Goal: Check status: Check status

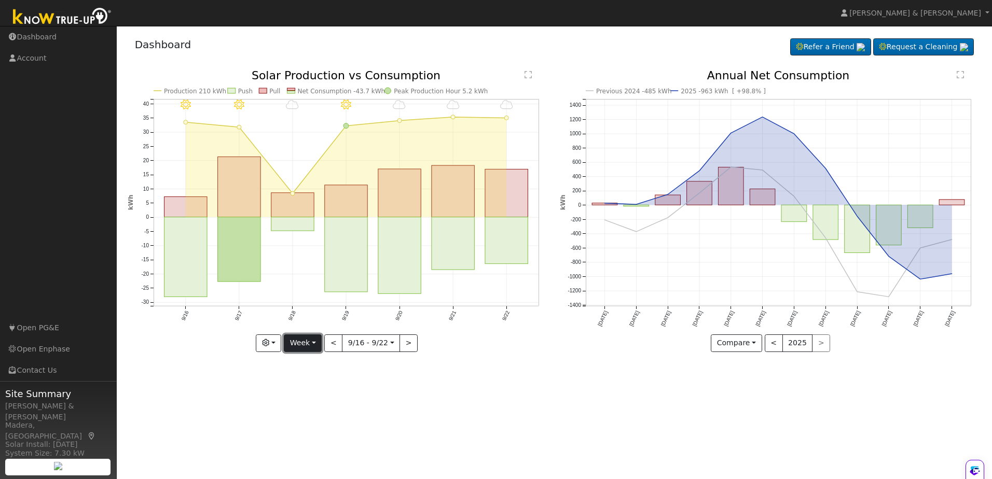
click at [318, 344] on button "Week" at bounding box center [303, 344] width 38 height 18
click at [300, 394] on link "Month" at bounding box center [320, 394] width 72 height 15
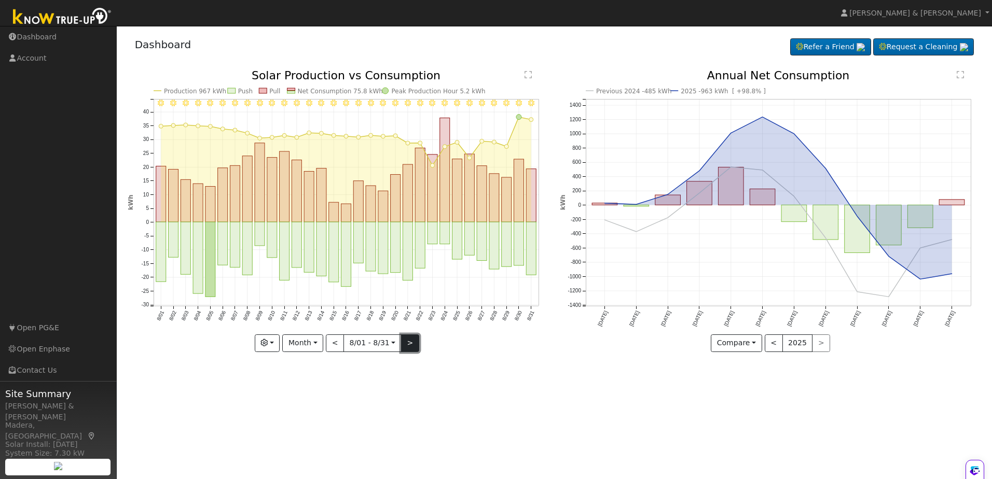
click at [404, 342] on button ">" at bounding box center [410, 344] width 18 height 18
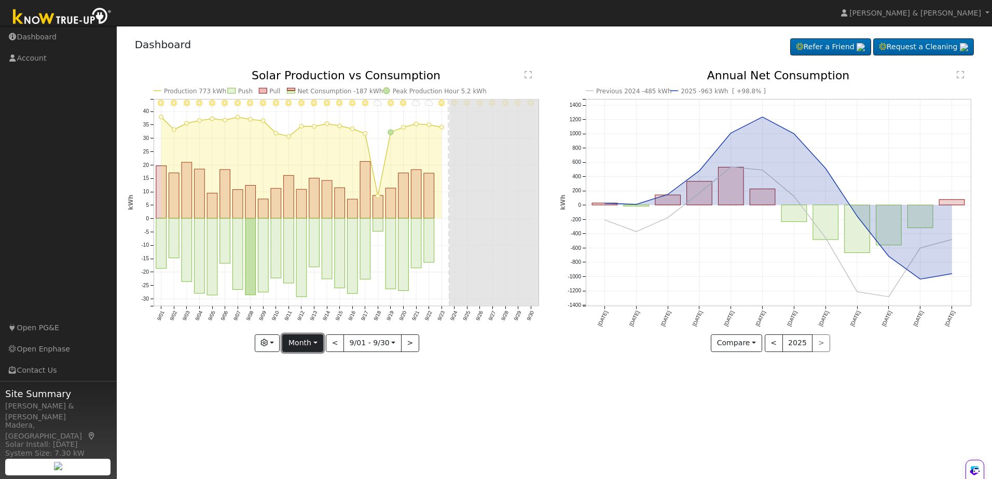
click at [319, 344] on button "Month" at bounding box center [302, 344] width 41 height 18
click at [301, 408] on link "Year" at bounding box center [319, 408] width 72 height 15
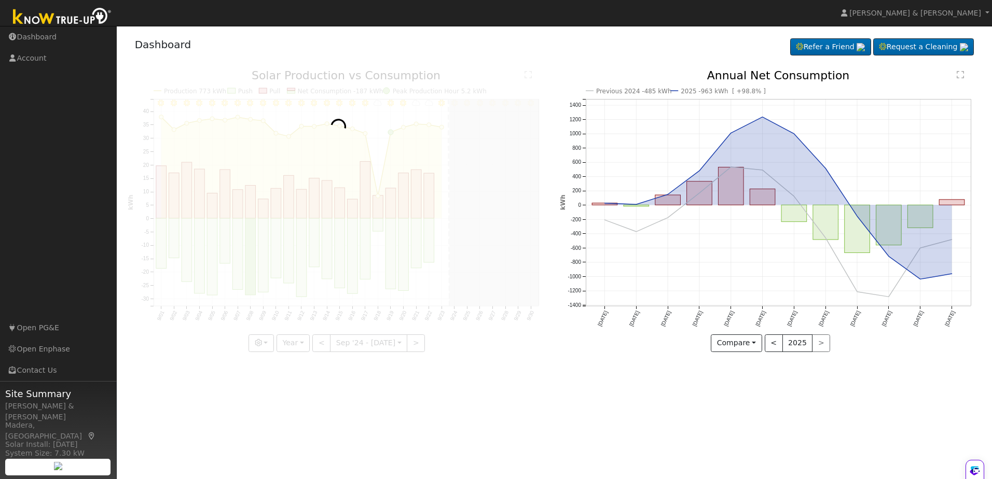
click at [295, 411] on div "User Profile First name Last name Email Email Notifications No Emails No Emails…" at bounding box center [554, 252] width 875 height 453
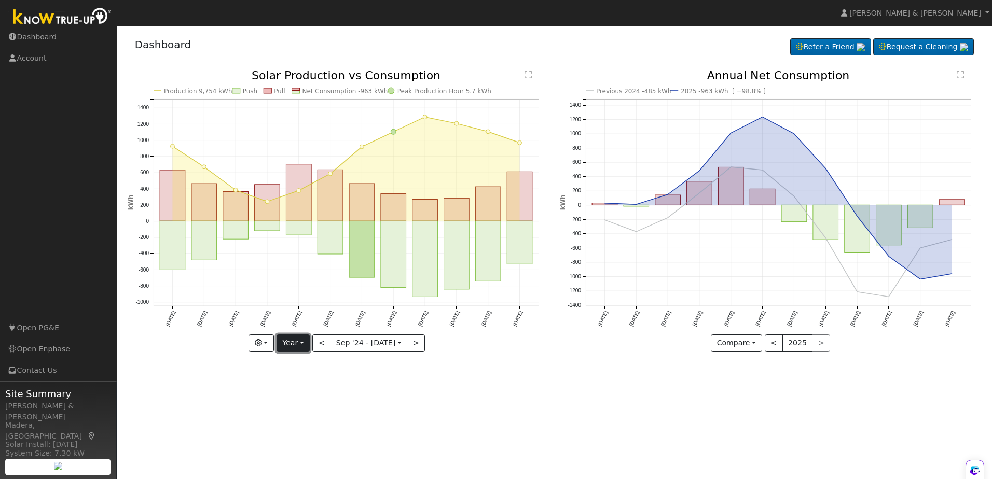
click at [310, 339] on button "Year" at bounding box center [293, 344] width 33 height 18
click at [296, 380] on link "Week" at bounding box center [313, 379] width 72 height 15
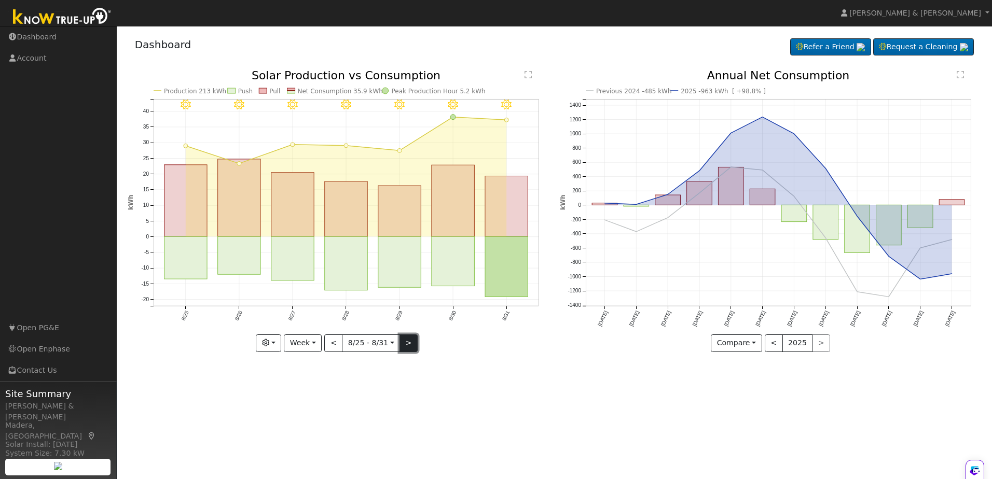
click at [412, 340] on button ">" at bounding box center [408, 344] width 18 height 18
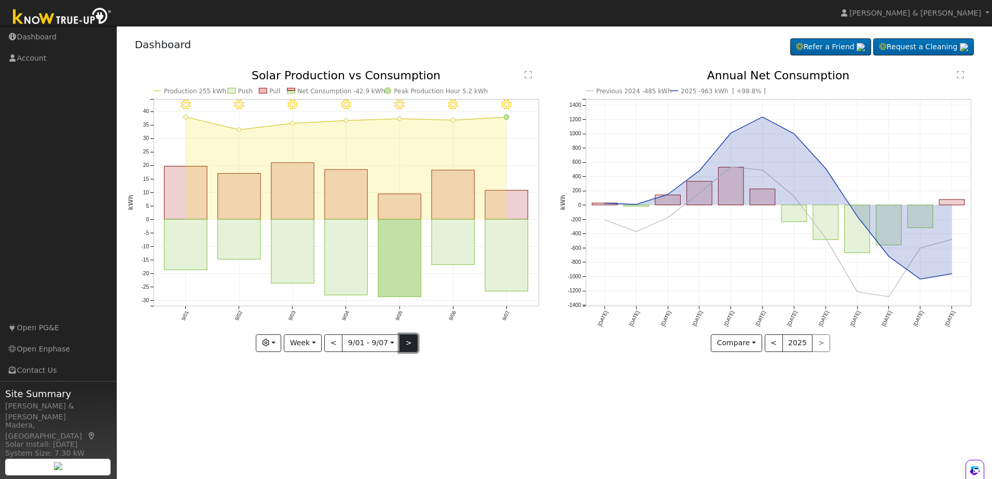
click at [404, 345] on button ">" at bounding box center [408, 344] width 18 height 18
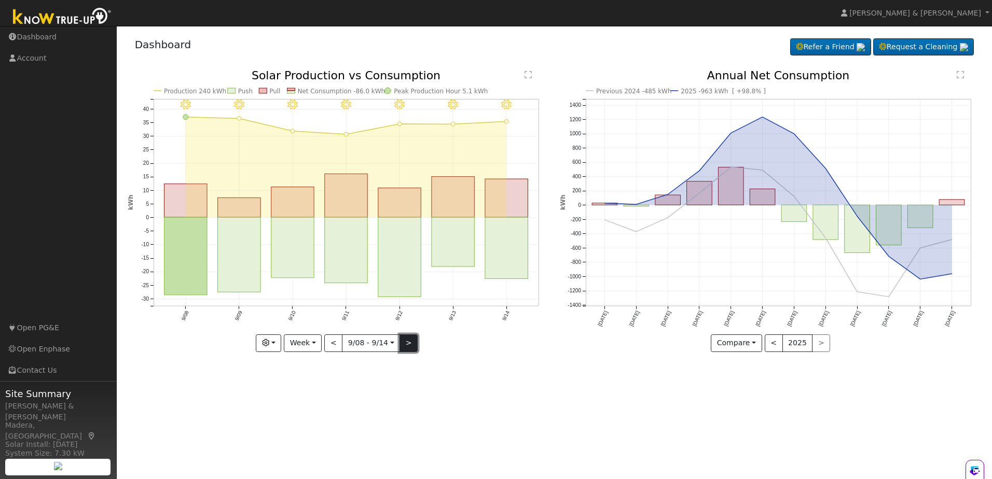
click at [404, 345] on button ">" at bounding box center [408, 344] width 18 height 18
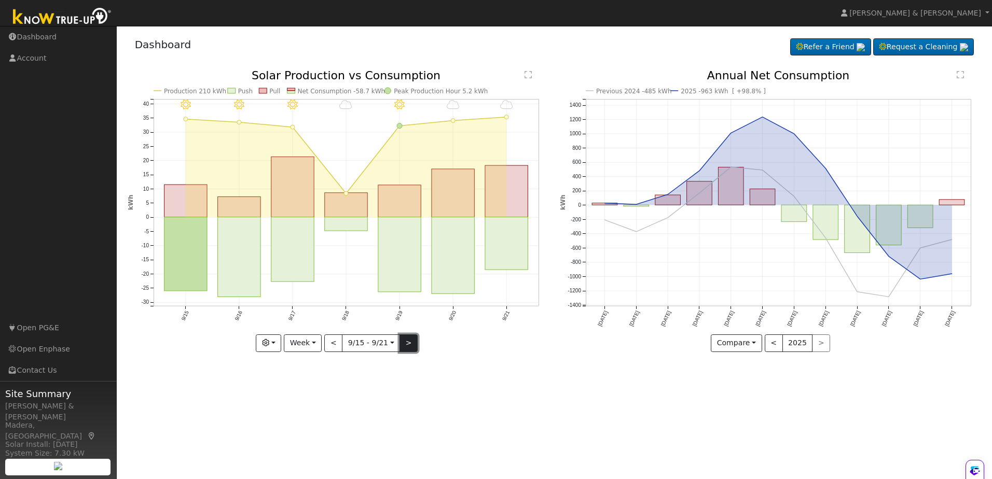
click at [404, 345] on button ">" at bounding box center [408, 344] width 18 height 18
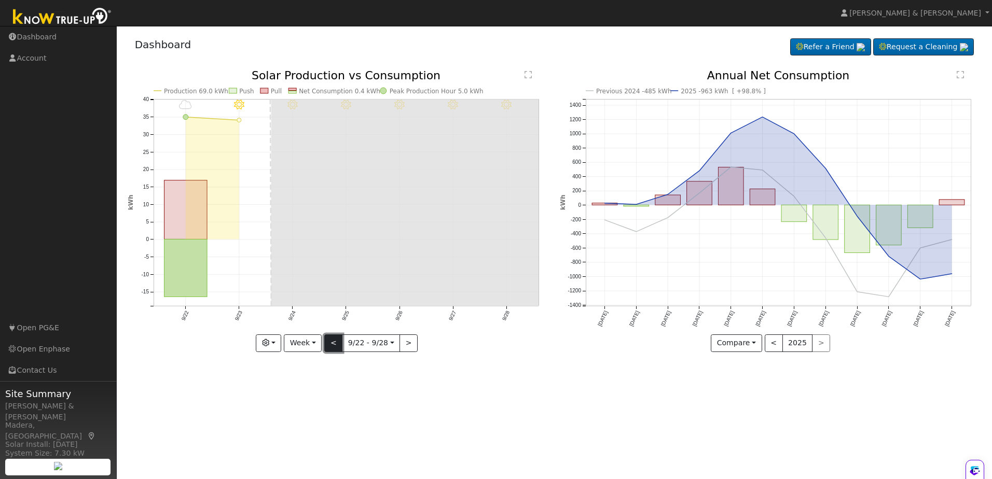
click at [334, 342] on button "<" at bounding box center [333, 344] width 18 height 18
type input "[DATE]"
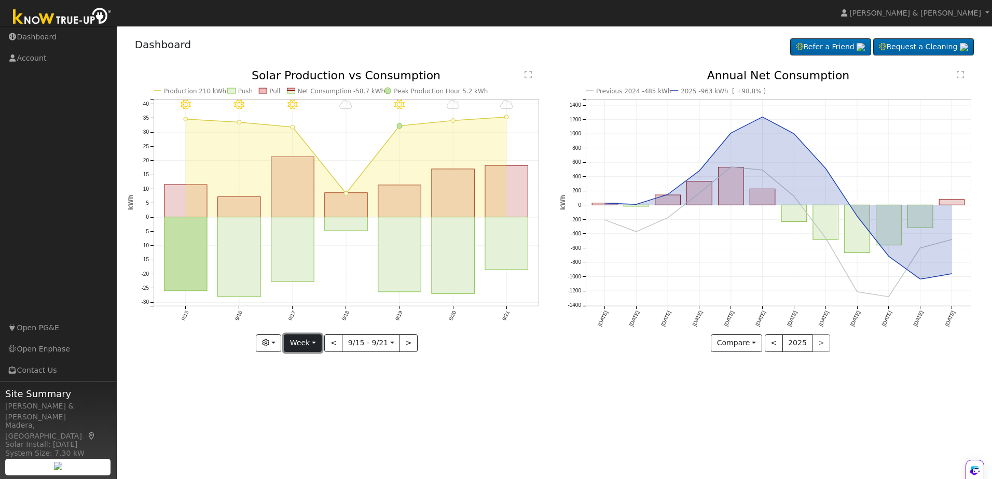
click at [318, 343] on button "Week" at bounding box center [303, 344] width 38 height 18
click at [306, 420] on link "Custom" at bounding box center [320, 423] width 72 height 15
click at [294, 347] on button "Custom" at bounding box center [280, 344] width 46 height 18
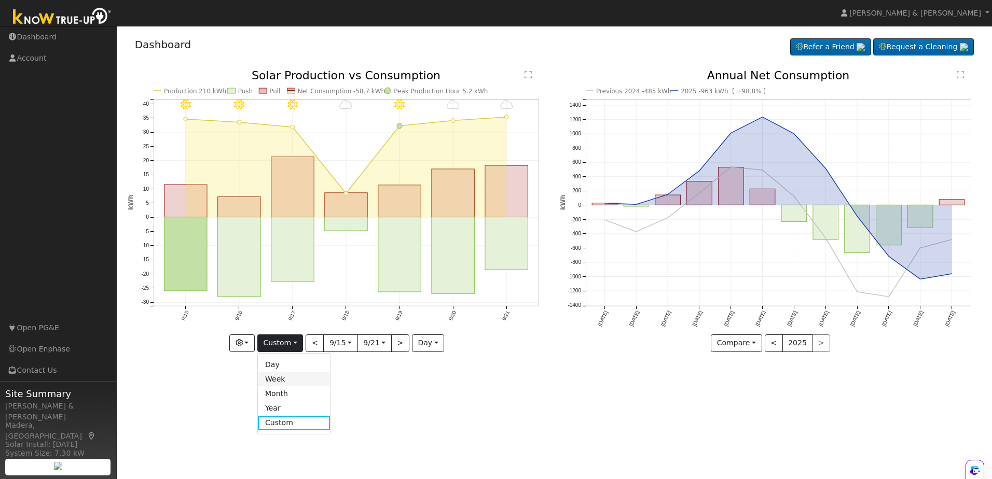
click at [282, 380] on link "Week" at bounding box center [294, 379] width 72 height 15
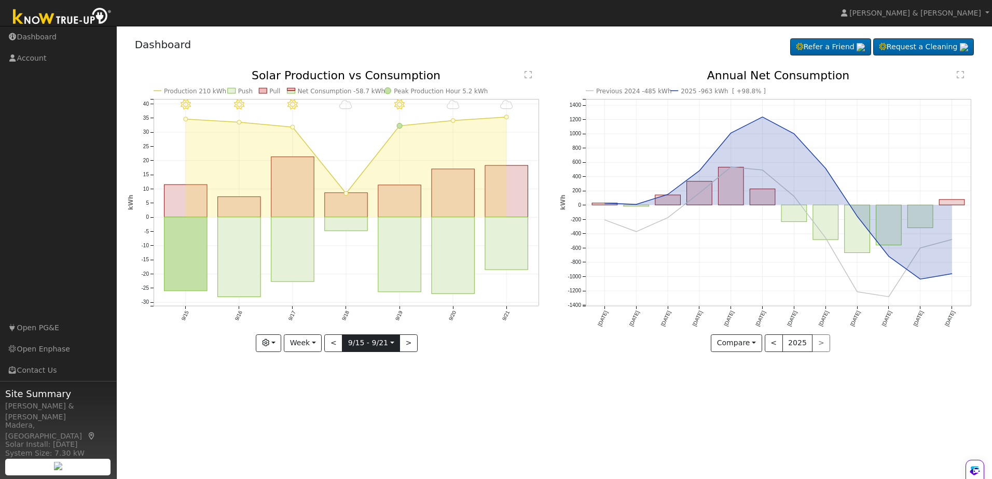
click at [391, 344] on input "[DATE]" at bounding box center [370, 343] width 57 height 17
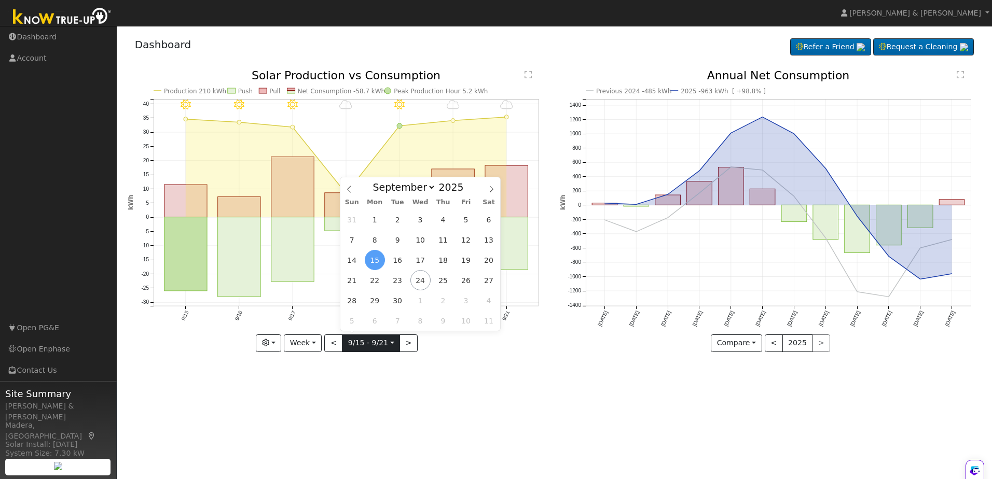
click at [391, 344] on input "[DATE]" at bounding box center [370, 343] width 57 height 17
click at [536, 339] on icon "9/21 - Cloudy 9/20 - Cloudy 9/19 - MostlyClear 9/18 - Cloudy 9/17 - Clear 9/16 …" at bounding box center [338, 211] width 421 height 282
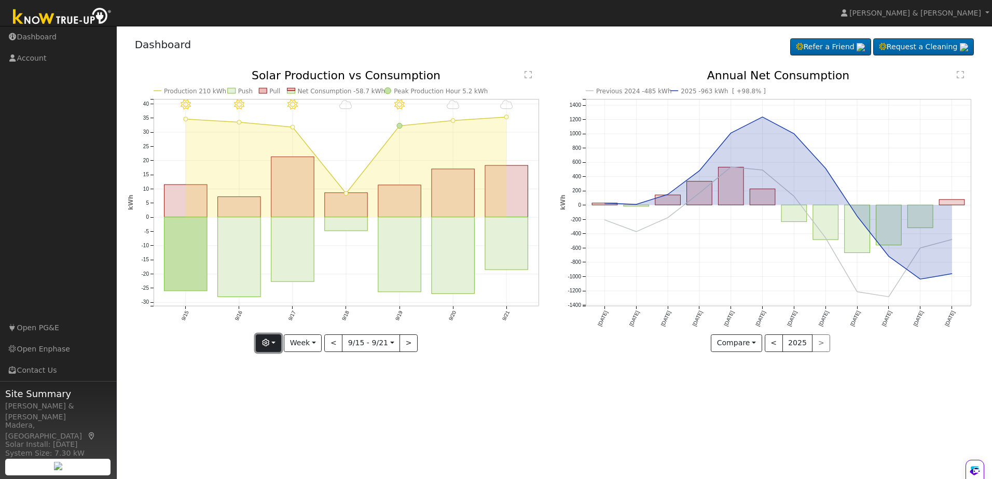
click at [277, 345] on button "button" at bounding box center [268, 344] width 25 height 18
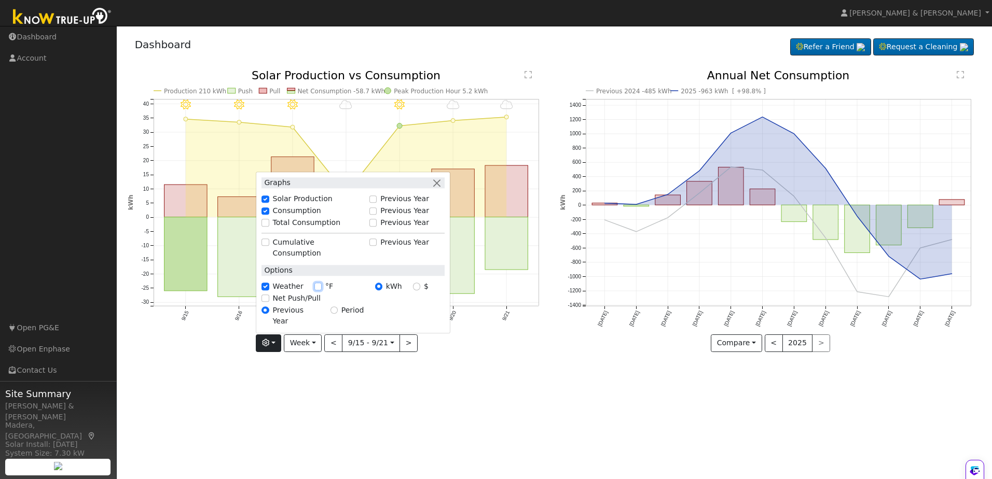
click at [319, 291] on input "°F" at bounding box center [317, 286] width 7 height 7
checkbox input "true"
click at [420, 291] on input "$" at bounding box center [416, 286] width 7 height 7
radio input "true"
click at [420, 291] on input "$" at bounding box center [416, 286] width 7 height 7
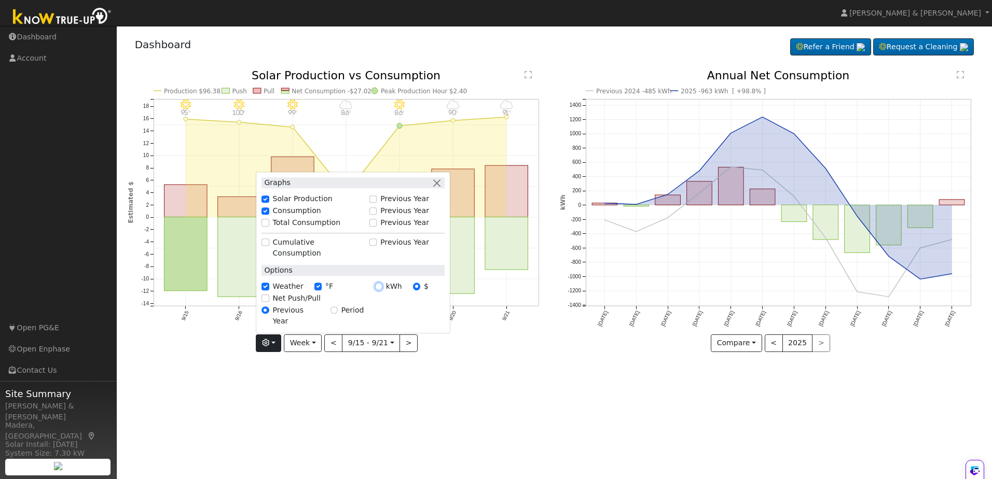
click at [379, 291] on input "kWh" at bounding box center [378, 286] width 7 height 7
radio input "true"
radio input "false"
click at [380, 376] on div "User Profile First name Last name Email Email Notifications No Emails No Emails…" at bounding box center [554, 252] width 875 height 453
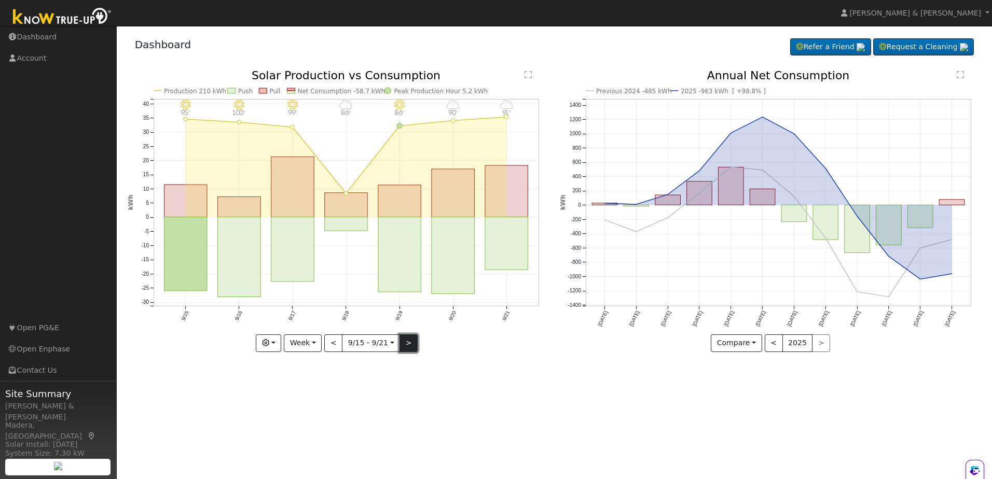
click at [409, 345] on button ">" at bounding box center [408, 344] width 18 height 18
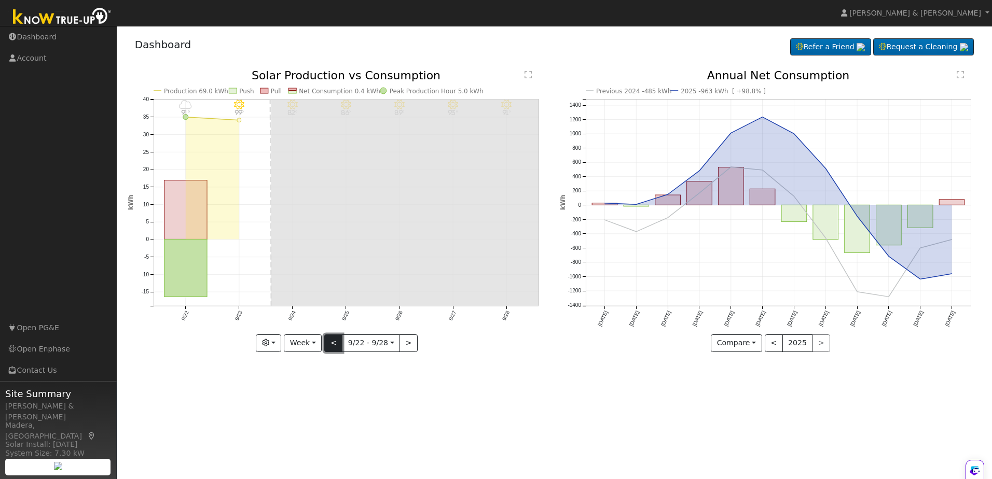
click at [331, 340] on button "<" at bounding box center [333, 344] width 18 height 18
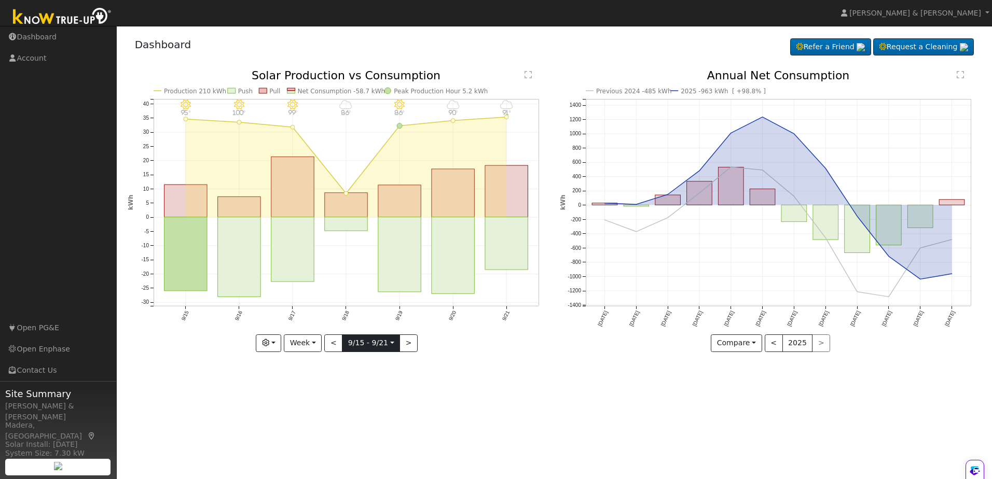
click at [387, 342] on input "[DATE]" at bounding box center [370, 343] width 57 height 17
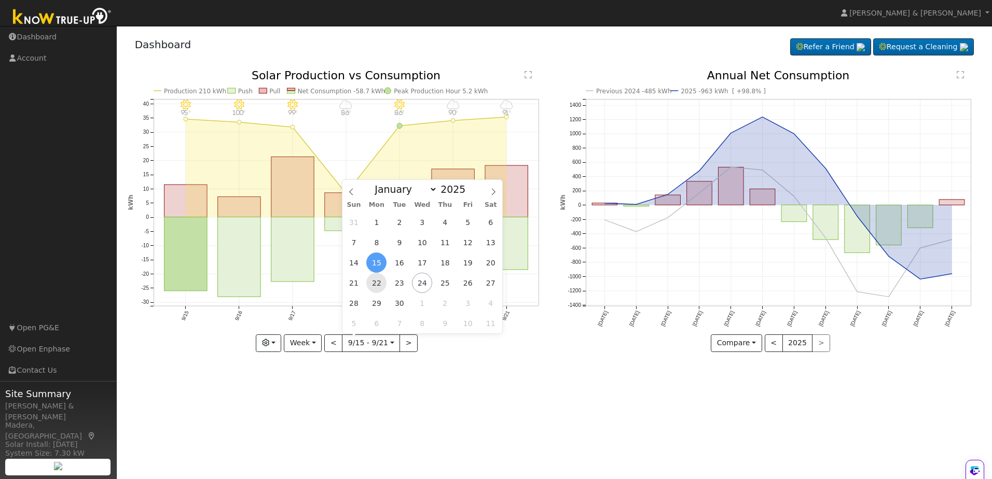
click at [379, 284] on span "22" at bounding box center [376, 283] width 20 height 20
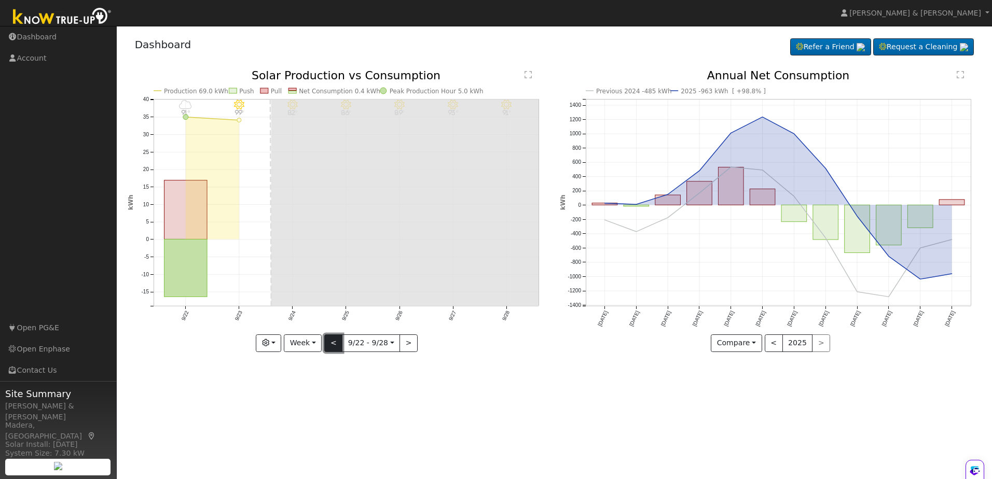
click at [334, 340] on button "<" at bounding box center [333, 344] width 18 height 18
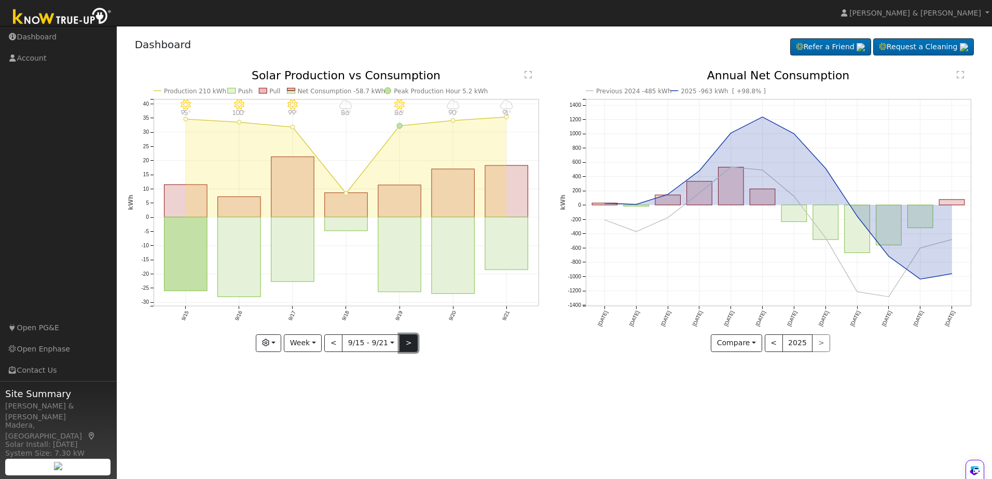
click at [402, 343] on button ">" at bounding box center [408, 344] width 18 height 18
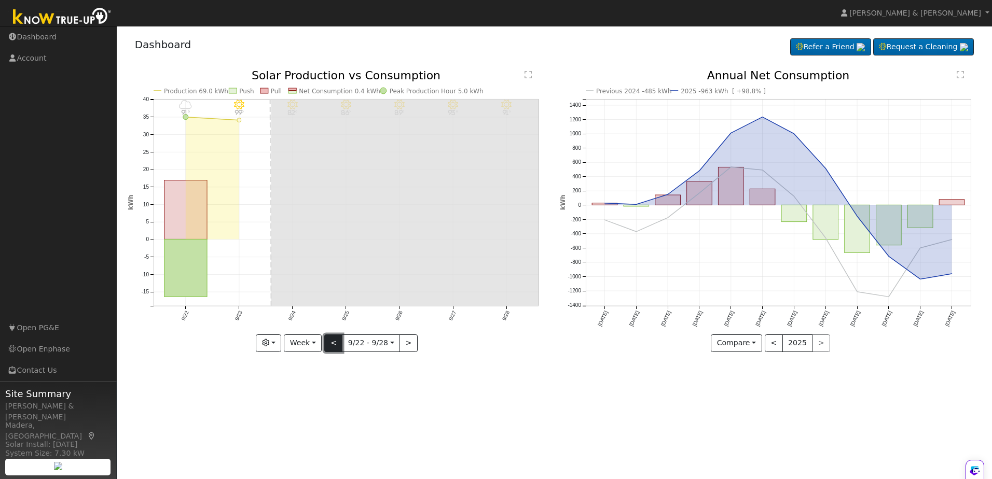
click at [333, 347] on button "<" at bounding box center [333, 344] width 18 height 18
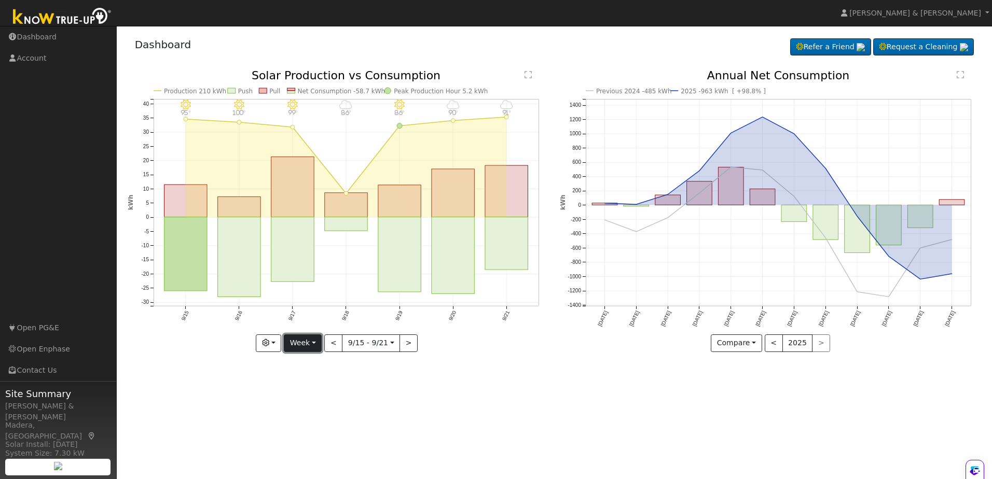
click at [318, 347] on button "Week" at bounding box center [303, 344] width 38 height 18
click at [305, 394] on link "Month" at bounding box center [320, 394] width 72 height 15
type input "[DATE]"
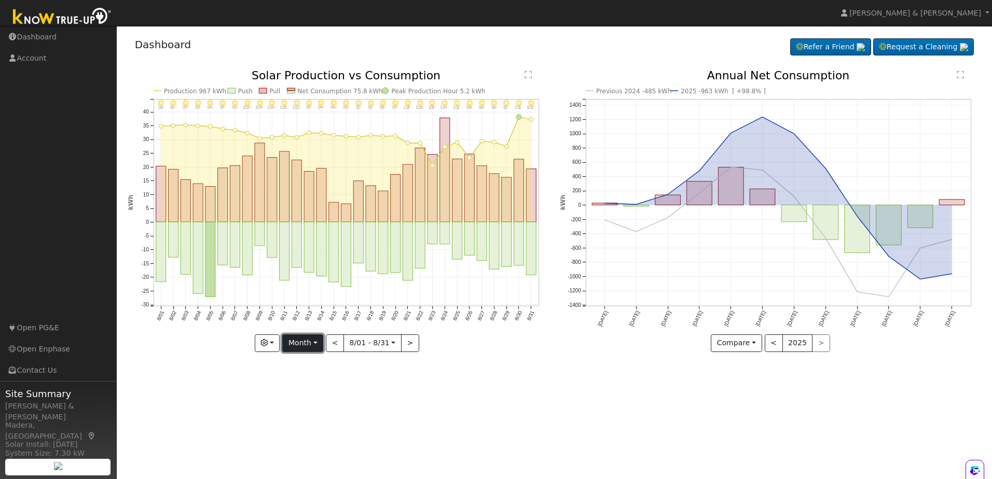
drag, startPoint x: 321, startPoint y: 344, endPoint x: 314, endPoint y: 360, distance: 16.8
click at [320, 344] on button "Month" at bounding box center [302, 344] width 41 height 18
click at [298, 424] on link "Custom" at bounding box center [319, 423] width 72 height 15
click at [401, 344] on button ">" at bounding box center [400, 344] width 18 height 18
type input "[DATE]"
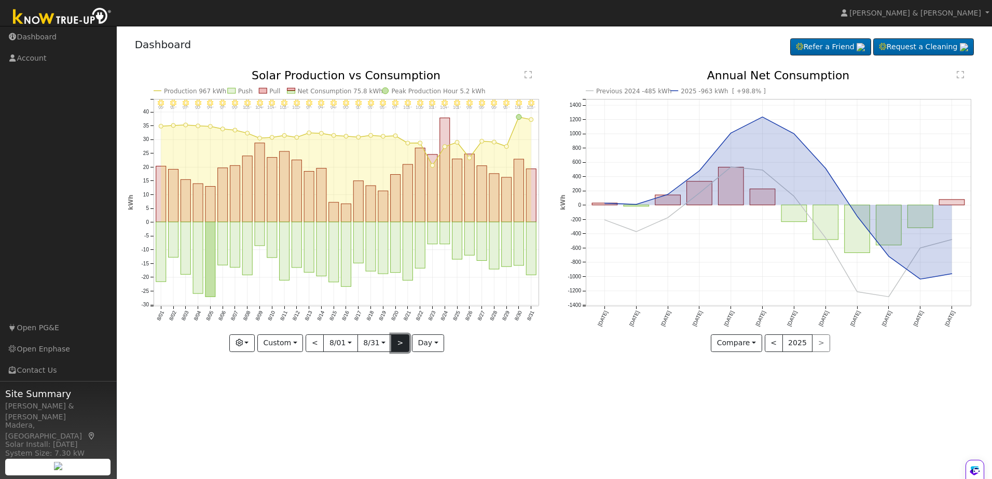
type input "[DATE]"
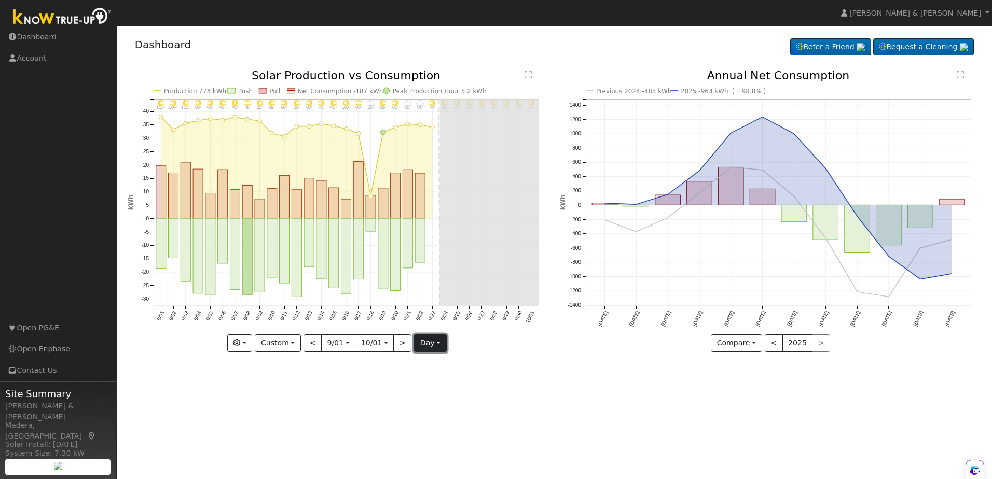
click at [431, 343] on button "day" at bounding box center [430, 344] width 32 height 18
click at [418, 392] on link "Month" at bounding box center [451, 394] width 72 height 15
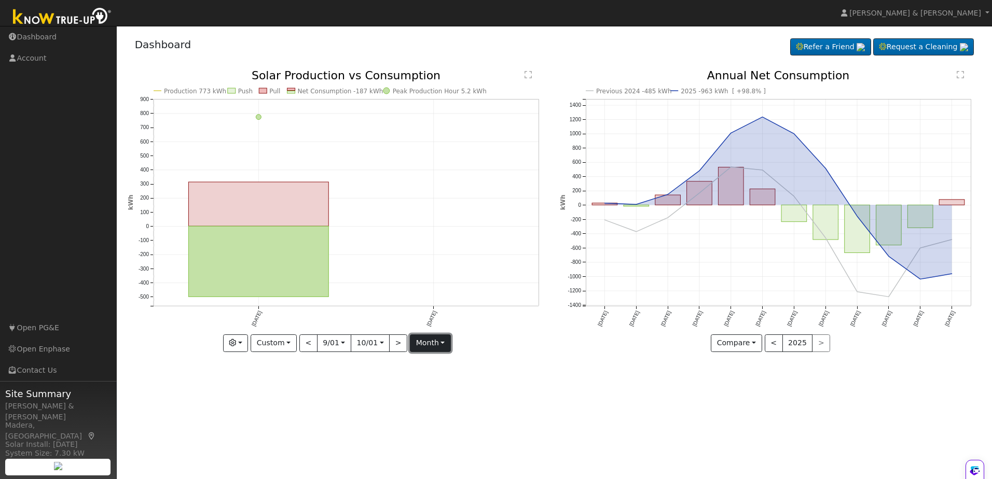
click at [440, 344] on button "month" at bounding box center [430, 344] width 41 height 18
click at [422, 377] on link "Day" at bounding box center [446, 379] width 72 height 15
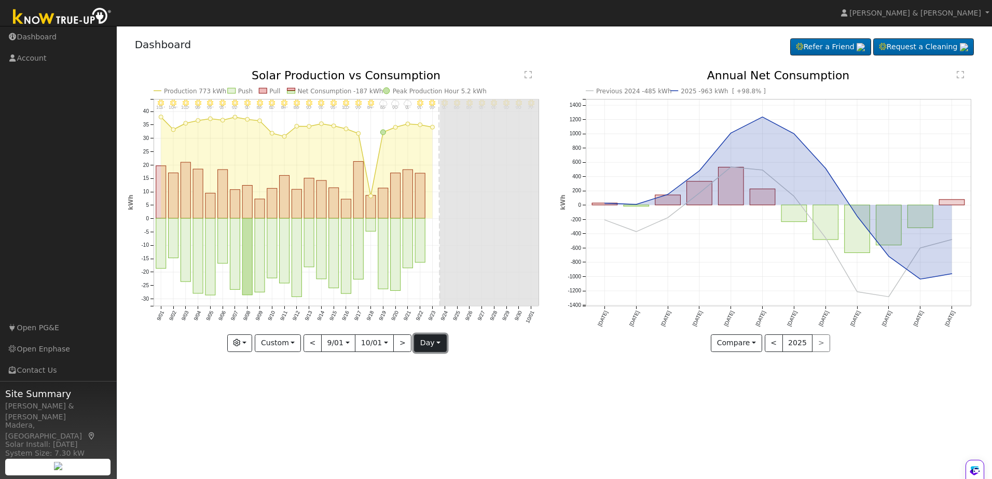
click at [434, 346] on button "day" at bounding box center [430, 344] width 32 height 18
click at [436, 339] on button "day" at bounding box center [430, 344] width 32 height 18
click at [426, 366] on link "Hour" at bounding box center [451, 364] width 72 height 15
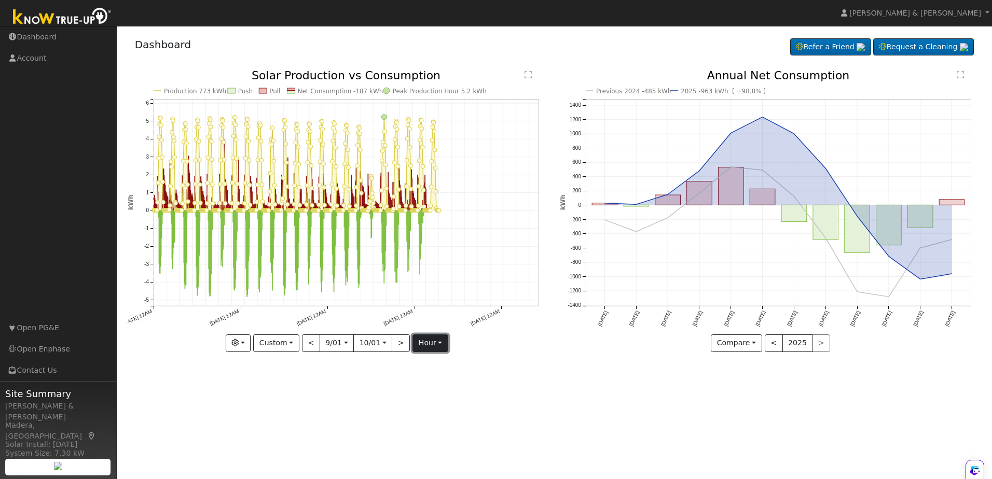
click at [440, 346] on button "hour" at bounding box center [430, 344] width 36 height 18
click at [427, 379] on link "Day" at bounding box center [449, 379] width 72 height 15
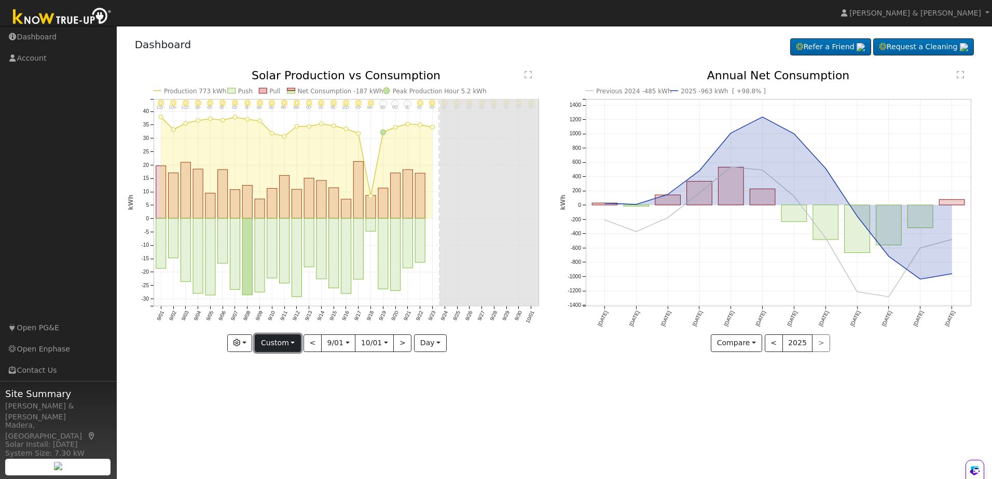
click at [298, 347] on button "Custom" at bounding box center [278, 344] width 46 height 18
click at [279, 379] on link "Week" at bounding box center [291, 379] width 72 height 15
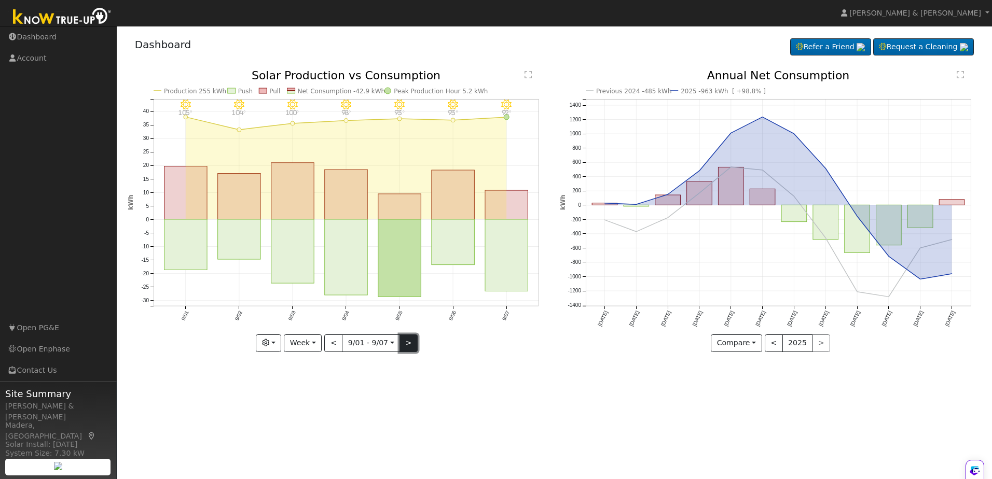
click at [405, 342] on button ">" at bounding box center [408, 344] width 18 height 18
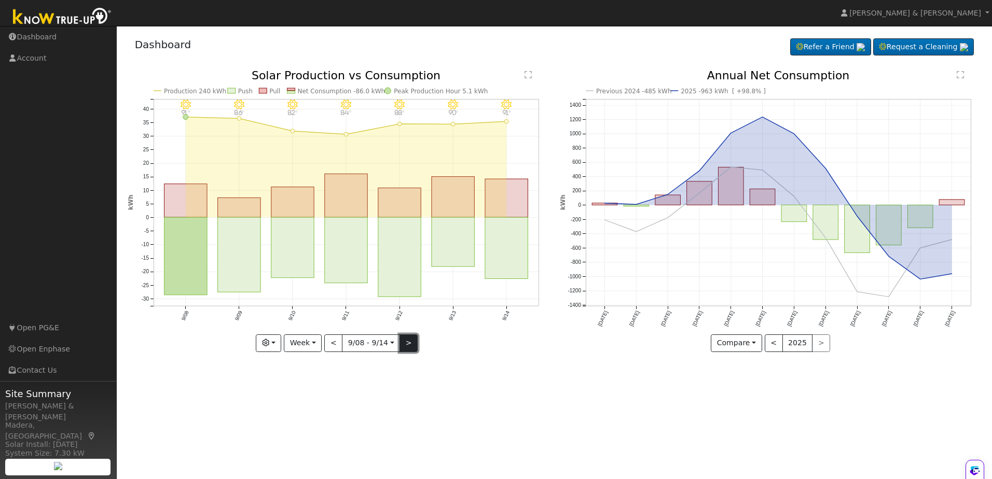
click at [405, 342] on button ">" at bounding box center [408, 344] width 18 height 18
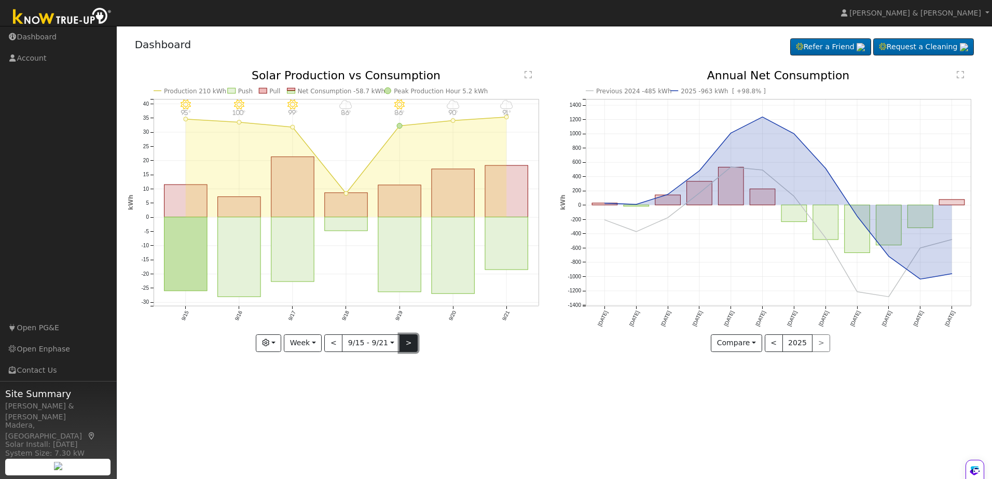
click at [405, 342] on button ">" at bounding box center [408, 344] width 18 height 18
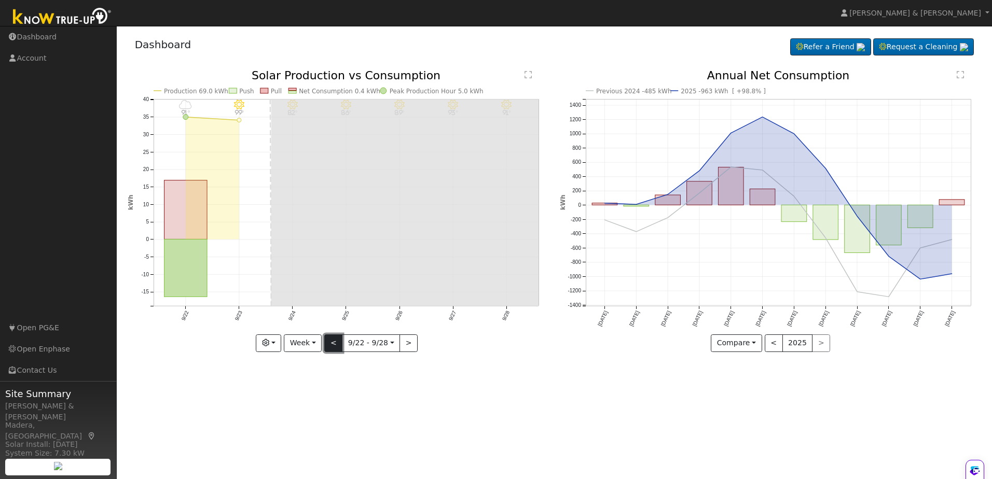
click at [333, 344] on button "<" at bounding box center [333, 344] width 18 height 18
type input "[DATE]"
